Goal: Find specific page/section: Find specific page/section

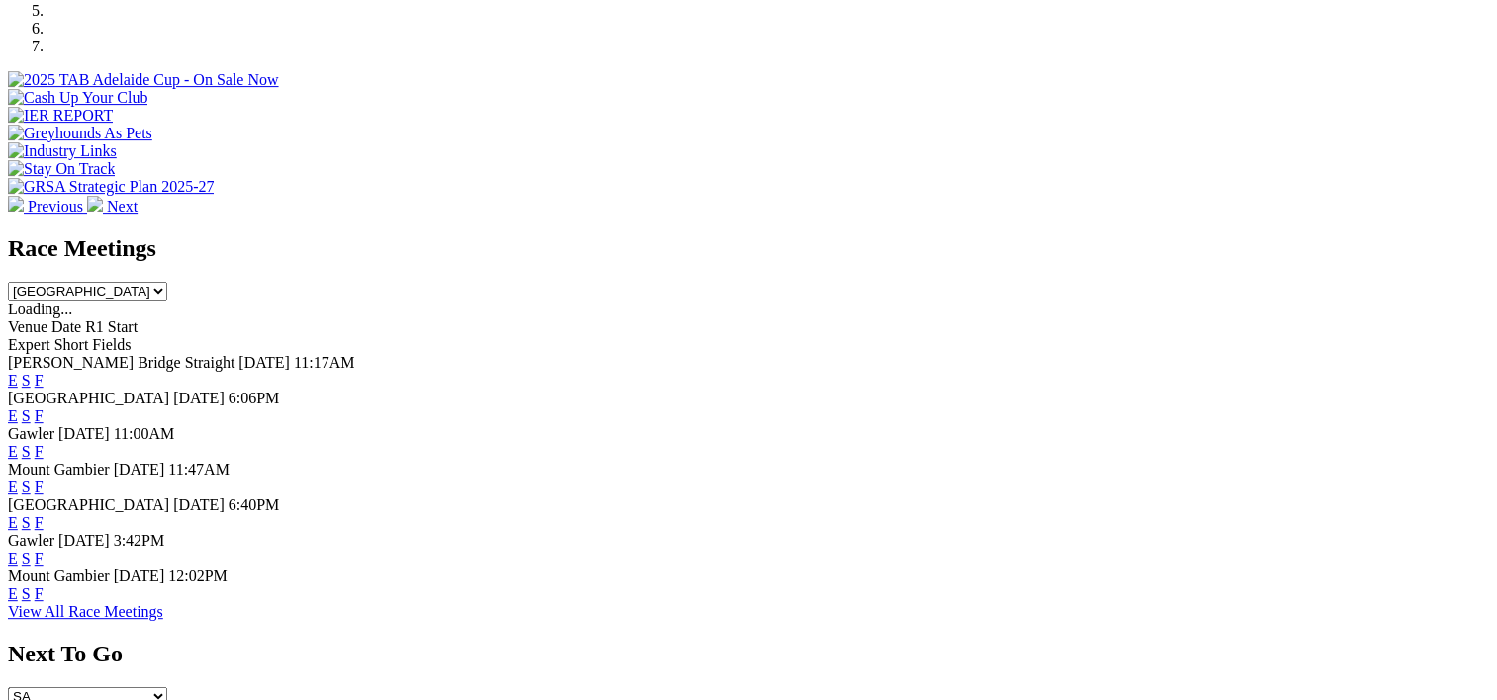
scroll to position [695, 0]
click at [44, 407] on link "F" at bounding box center [39, 415] width 9 height 17
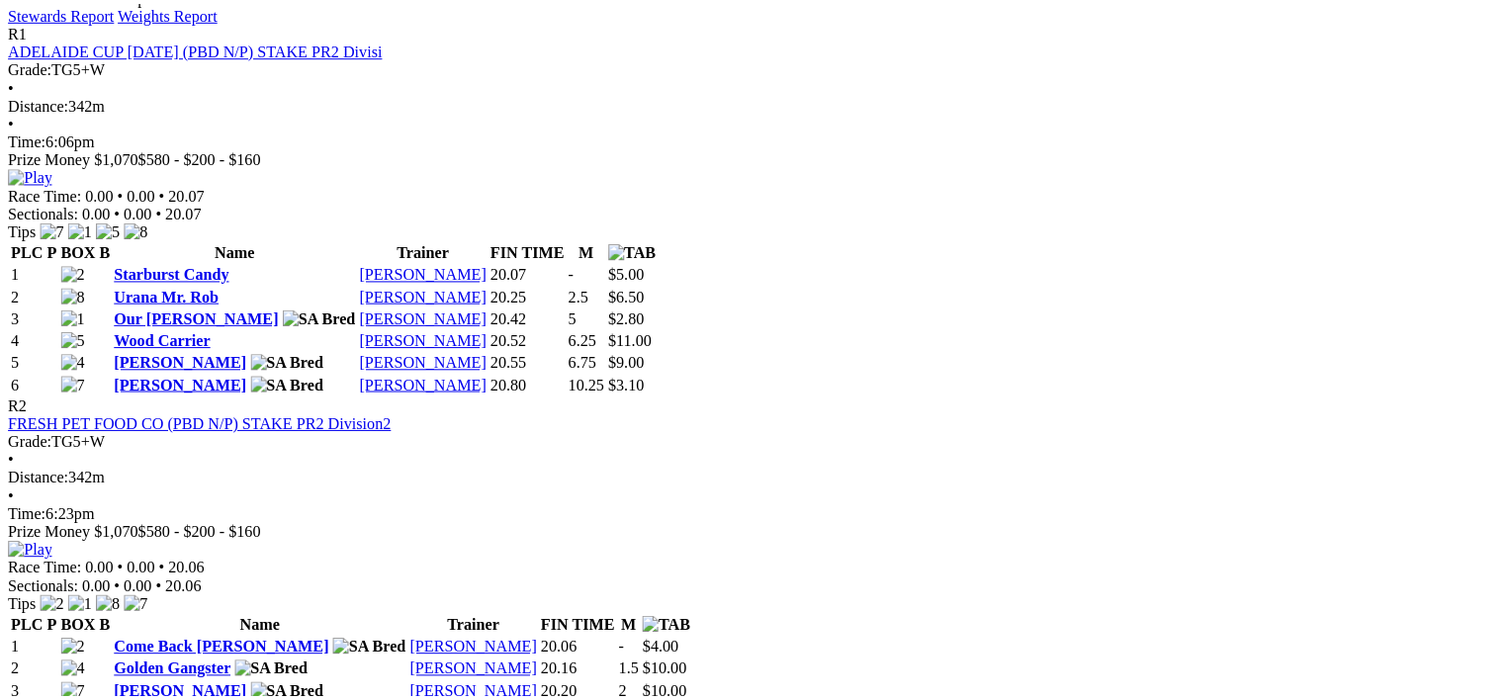
scroll to position [942, 0]
